Goal: Check status: Check status

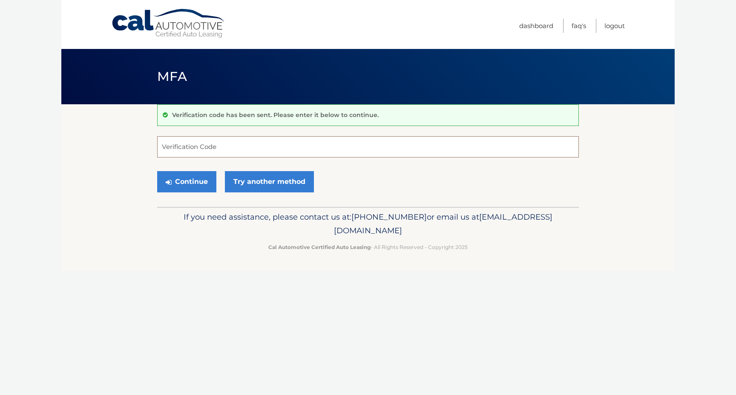
click at [206, 142] on input "Verification Code" at bounding box center [368, 146] width 422 height 21
type input "402348"
click at [196, 178] on button "Continue" at bounding box center [186, 181] width 59 height 21
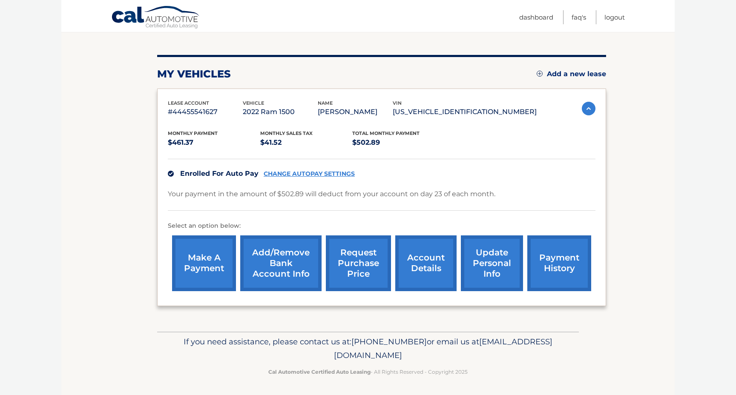
scroll to position [87, 0]
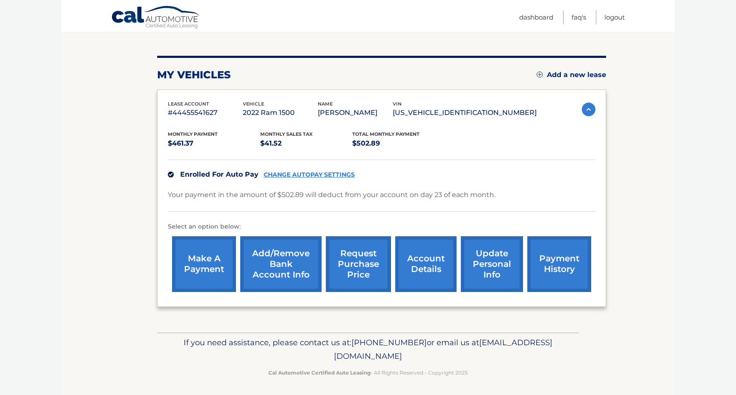
click at [423, 258] on link "account details" at bounding box center [425, 265] width 61 height 56
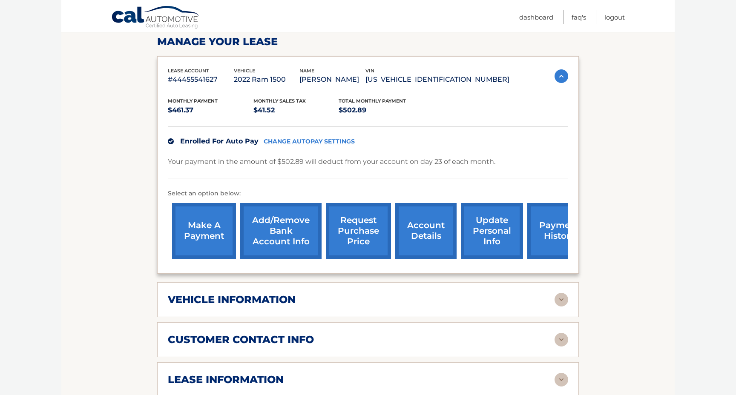
scroll to position [131, 0]
click at [422, 301] on div "vehicle information" at bounding box center [361, 300] width 387 height 13
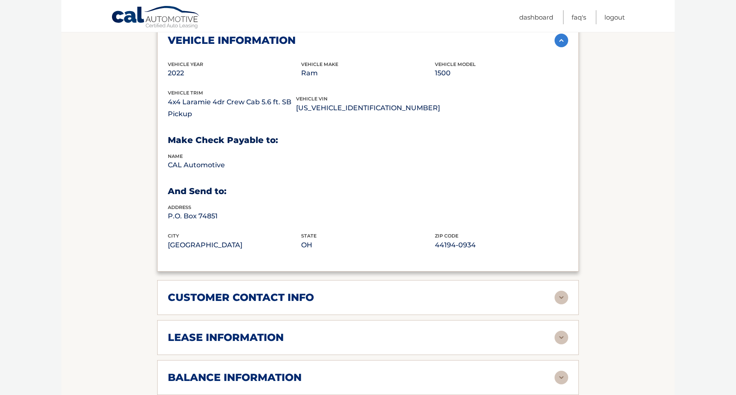
click at [422, 301] on div "customer contact info" at bounding box center [361, 298] width 387 height 13
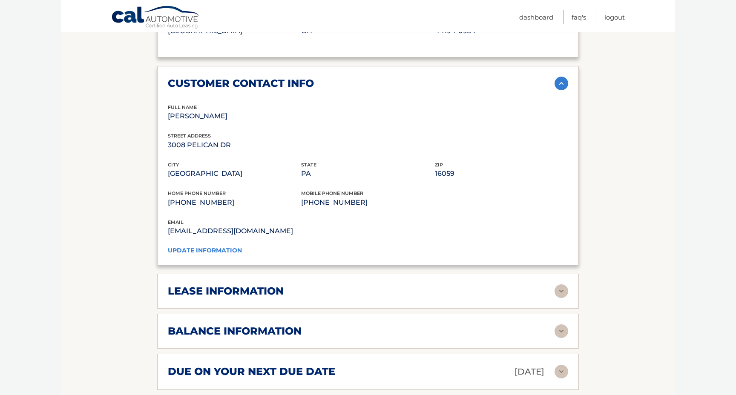
scroll to position [610, 0]
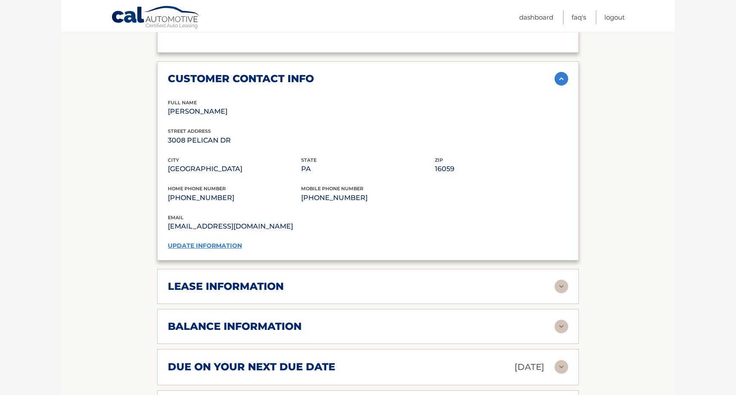
click at [409, 280] on div "lease information" at bounding box center [361, 286] width 387 height 13
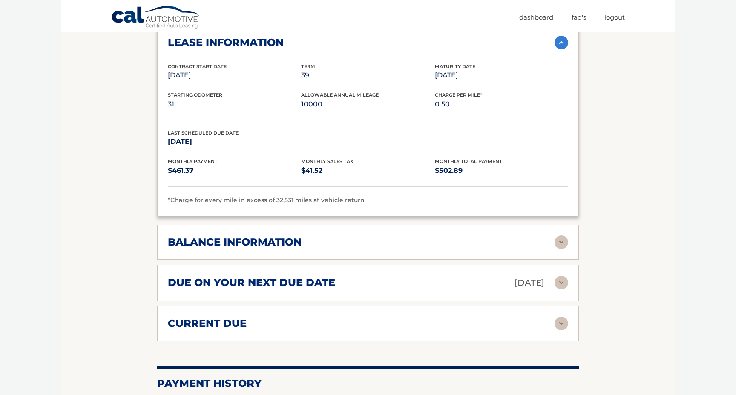
scroll to position [861, 0]
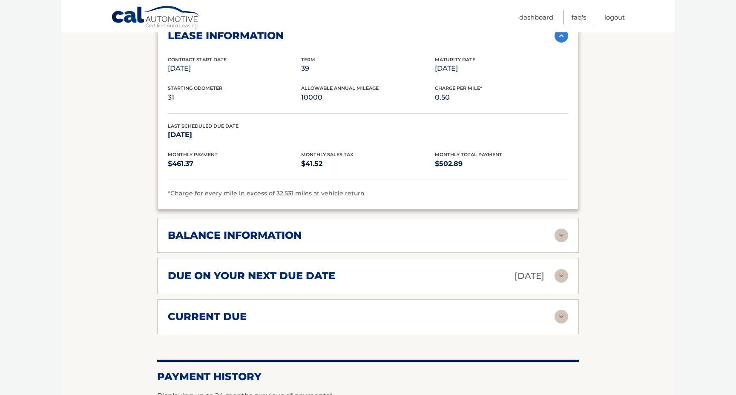
click at [300, 272] on h2 "due on your next due date" at bounding box center [251, 276] width 167 height 13
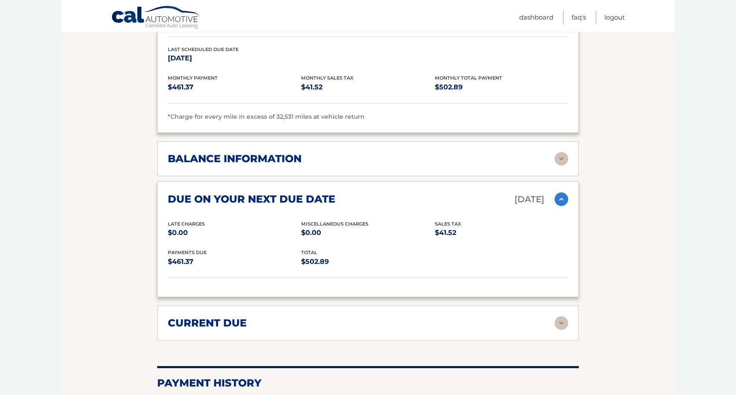
scroll to position [947, 0]
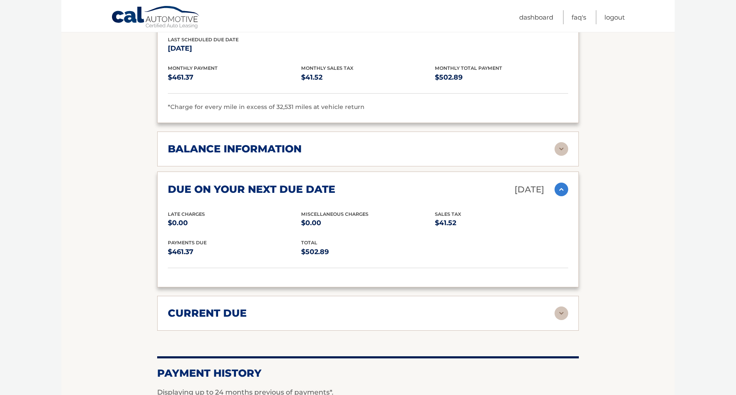
click at [296, 307] on div "current due" at bounding box center [361, 313] width 387 height 13
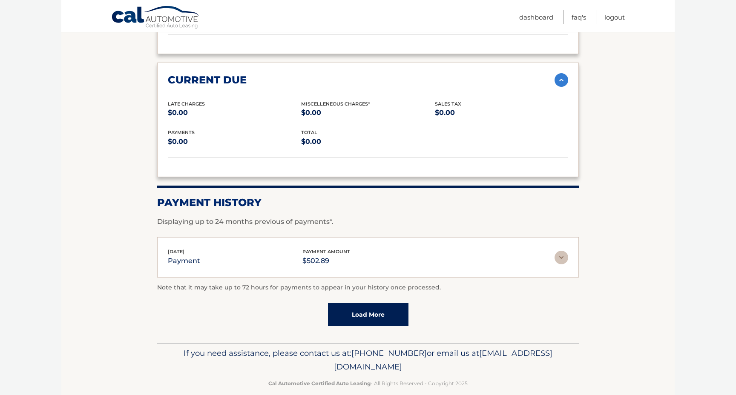
scroll to position [1169, 0]
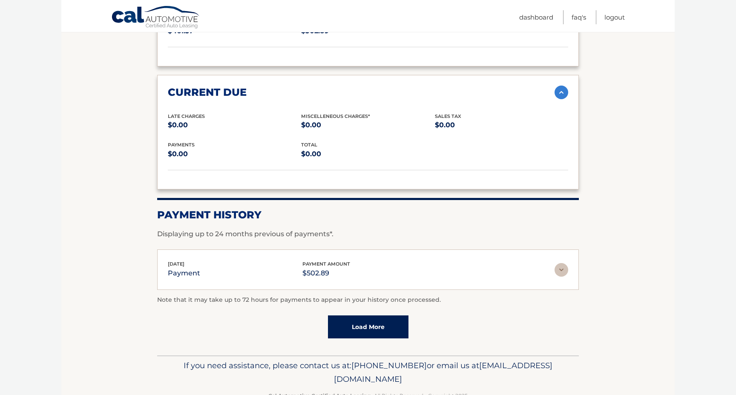
click at [343, 329] on link "Load More" at bounding box center [368, 327] width 81 height 23
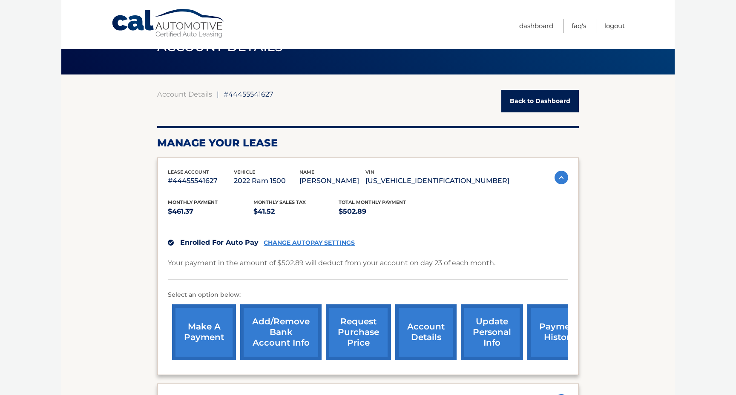
scroll to position [31, 0]
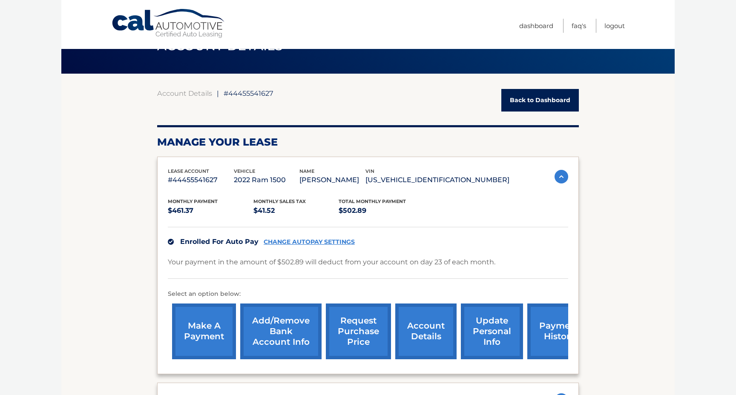
click at [420, 324] on link "account details" at bounding box center [425, 332] width 61 height 56
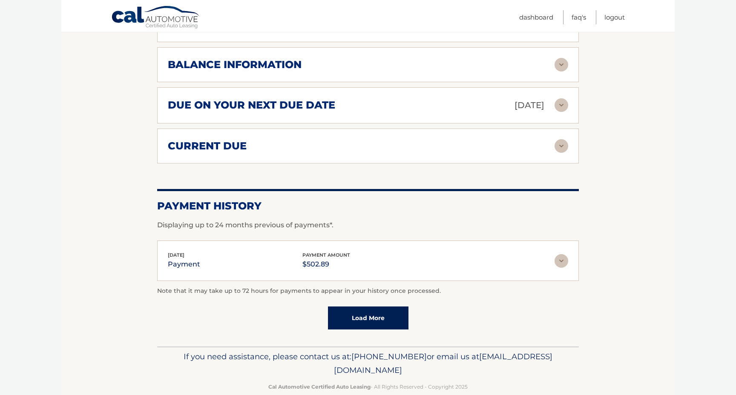
scroll to position [487, 0]
click at [562, 260] on img at bounding box center [562, 261] width 14 height 14
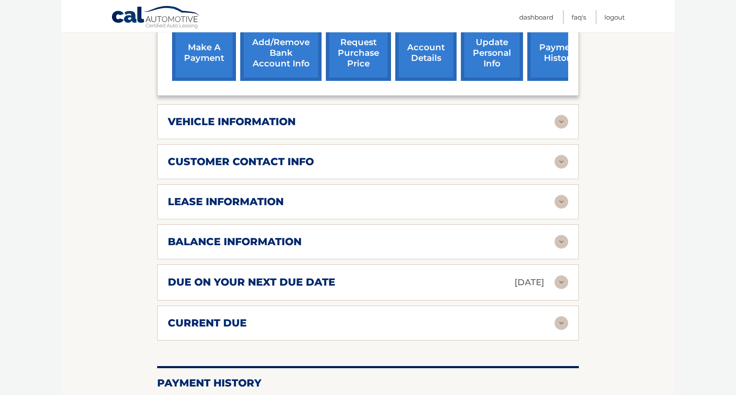
scroll to position [312, 0]
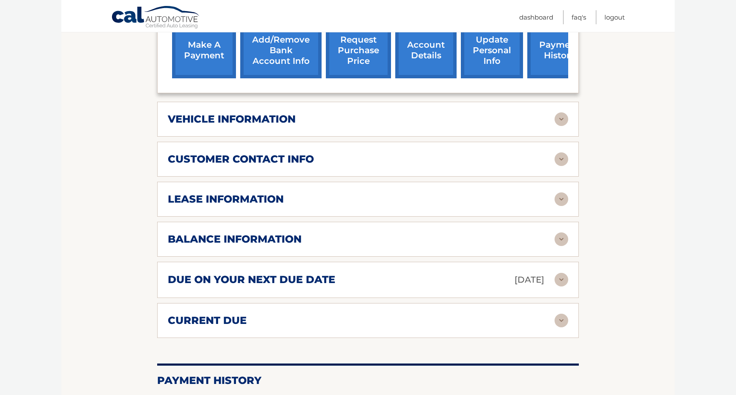
click at [403, 108] on div "vehicle information vehicle Year 2022 vehicle make Ram vehicle model 1500 vehic…" at bounding box center [368, 119] width 422 height 35
click at [562, 115] on img at bounding box center [562, 120] width 14 height 14
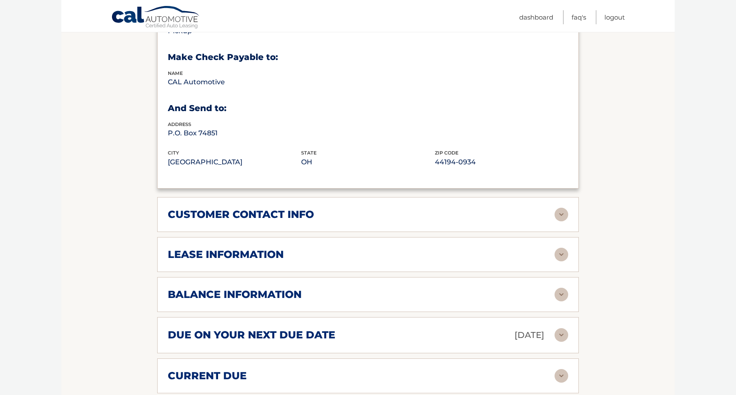
scroll to position [476, 0]
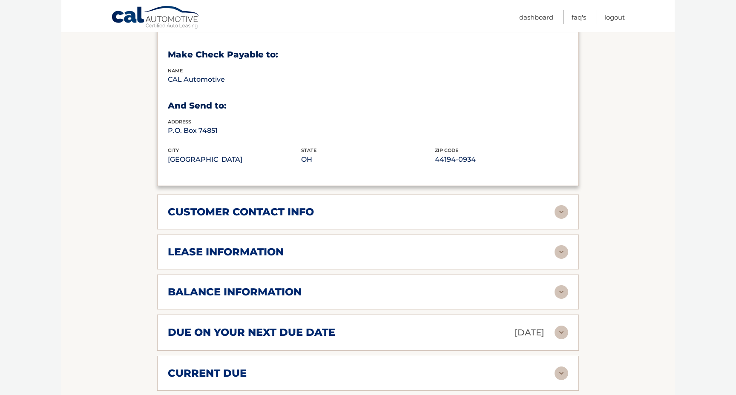
click at [557, 207] on img at bounding box center [562, 212] width 14 height 14
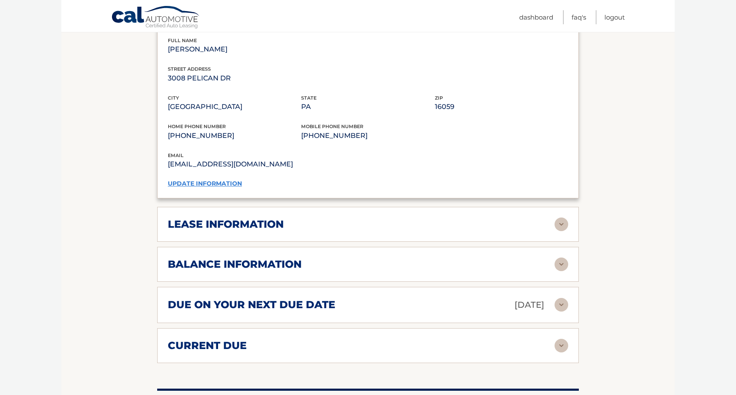
scroll to position [676, 0]
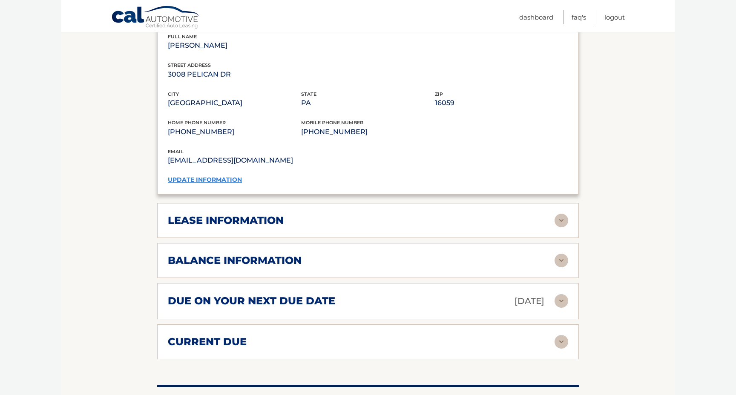
click at [563, 220] on img at bounding box center [562, 221] width 14 height 14
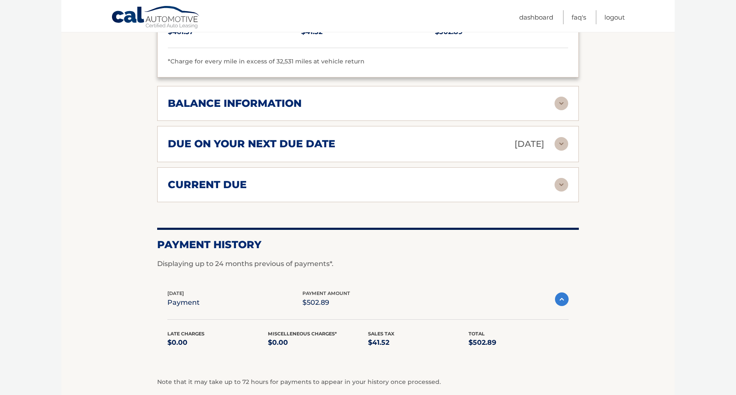
scroll to position [993, 0]
click at [567, 96] on img at bounding box center [562, 103] width 14 height 14
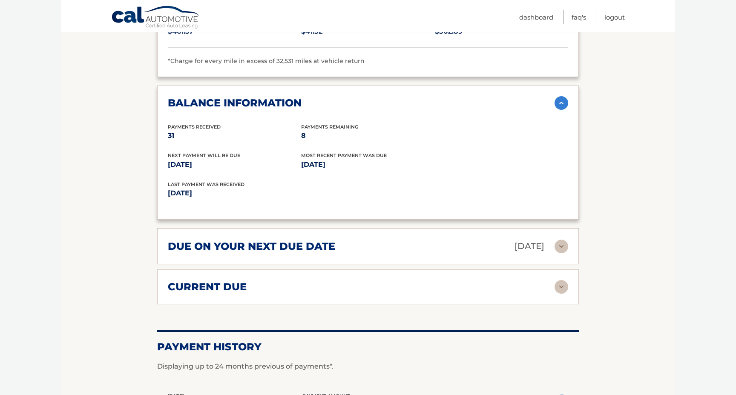
click at [557, 245] on img at bounding box center [562, 247] width 14 height 14
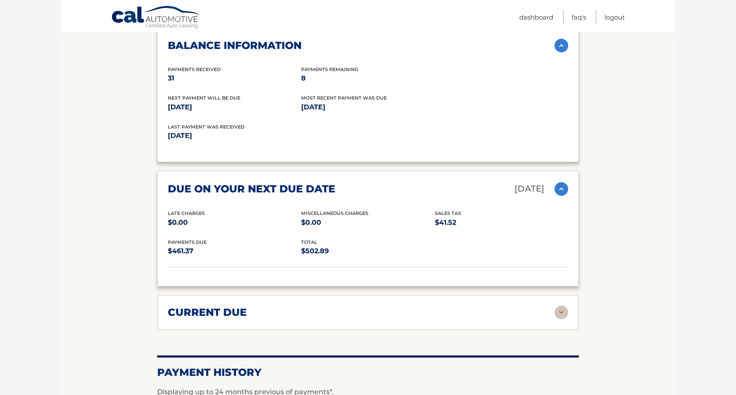
scroll to position [1075, 0]
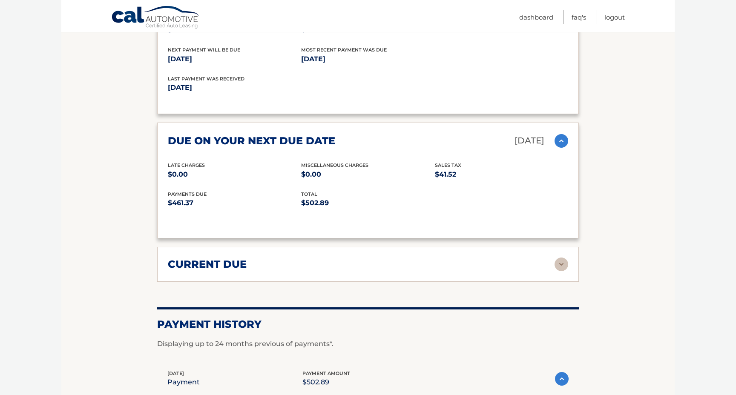
click at [325, 260] on div "current due" at bounding box center [361, 264] width 387 height 13
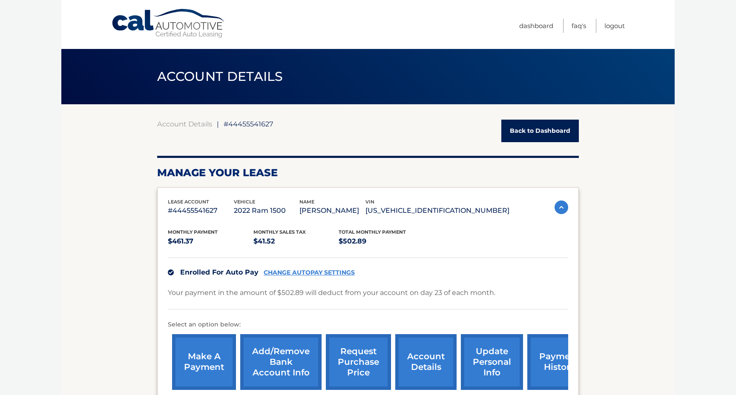
scroll to position [0, 0]
click at [574, 25] on link "FAQ's" at bounding box center [579, 26] width 14 height 14
